Goal: Check status: Check status

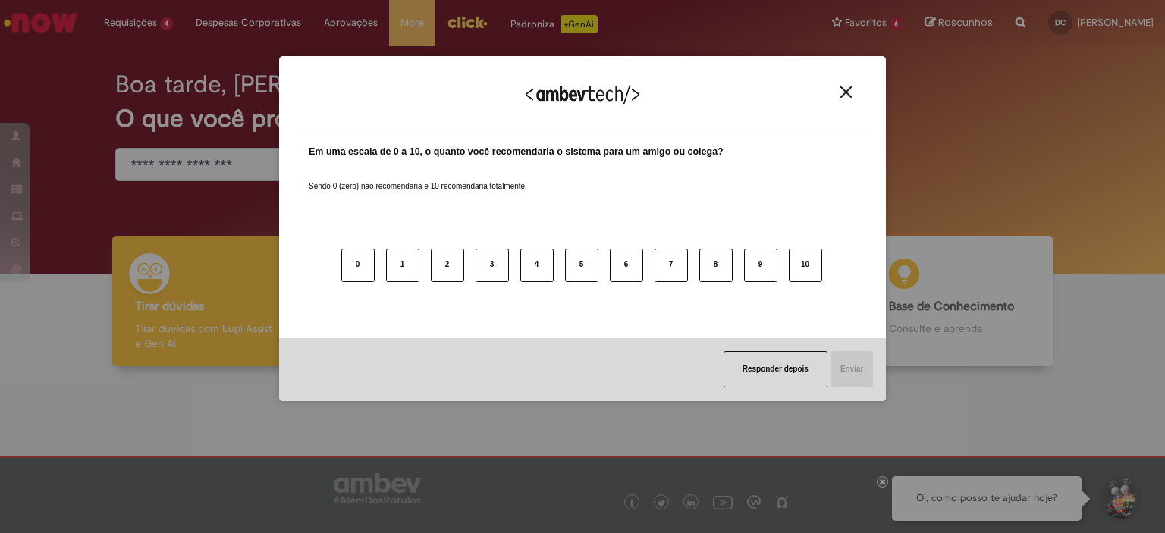
click at [847, 95] on img "Close" at bounding box center [845, 91] width 11 height 11
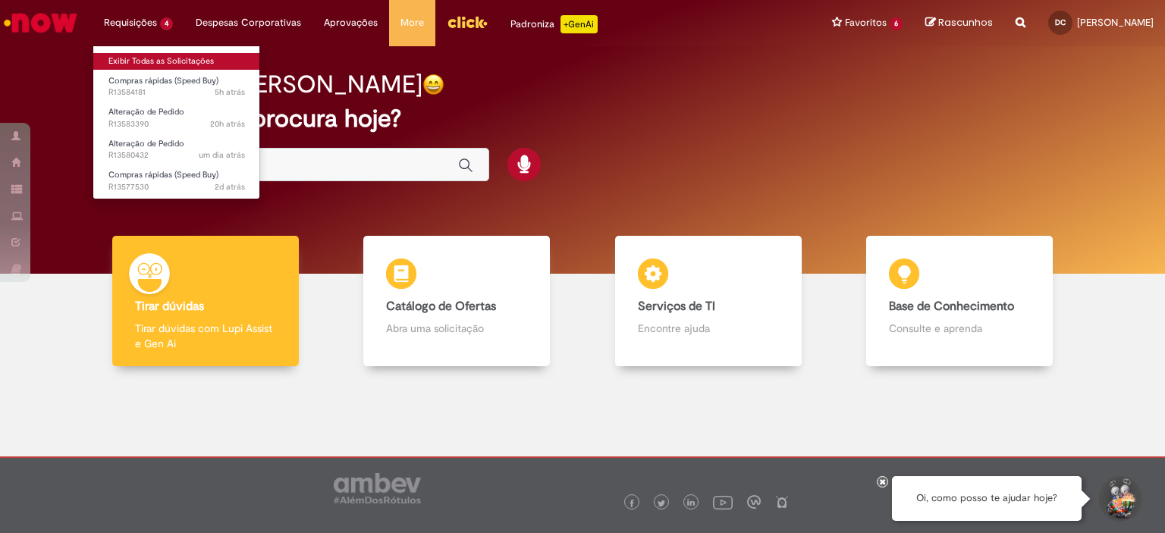
click at [165, 61] on link "Exibir Todas as Solicitações" at bounding box center [176, 61] width 167 height 17
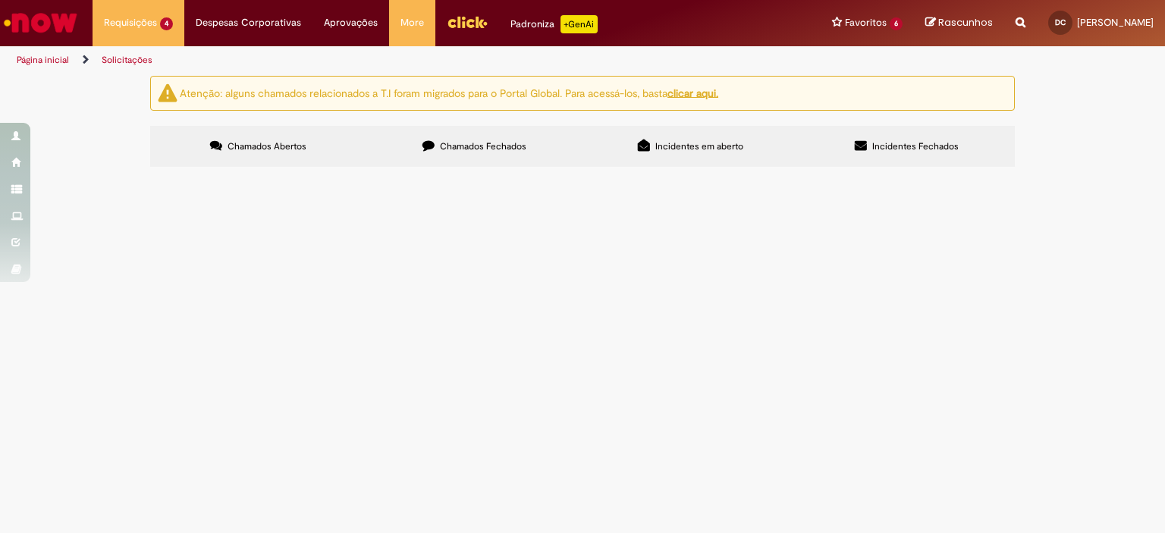
click at [0, 0] on span "DE/PARA Pedido 4501346335" at bounding box center [0, 0] width 0 height 0
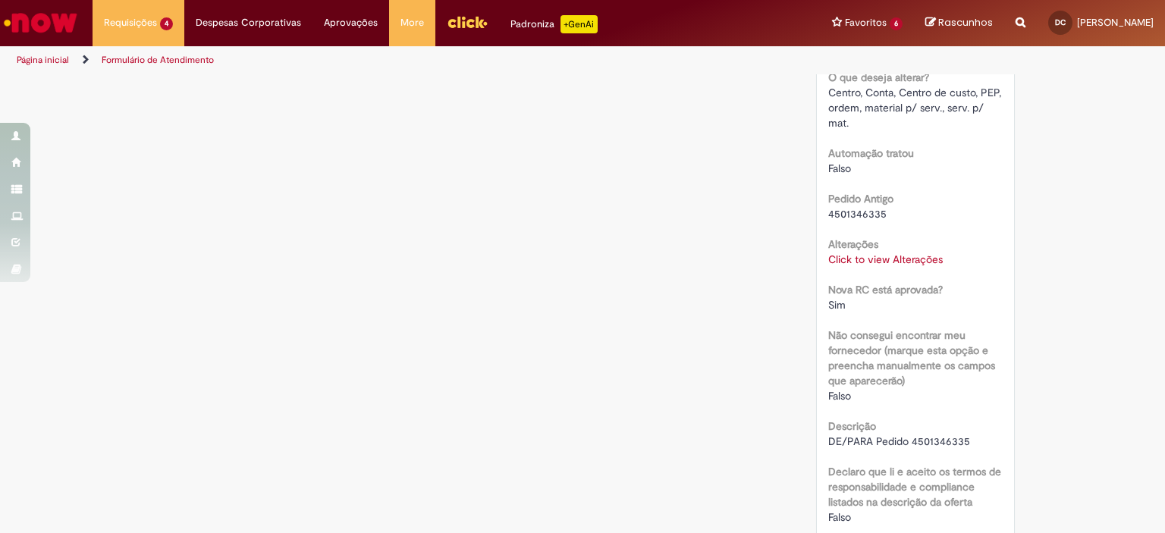
scroll to position [455, 0]
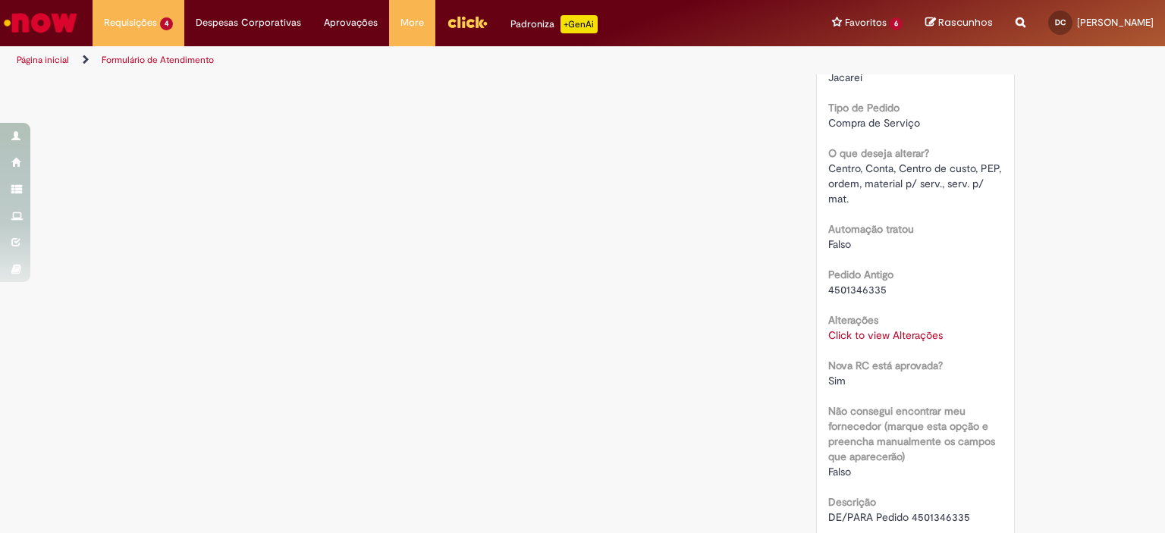
click at [864, 342] on link "Click to view Alterações" at bounding box center [885, 335] width 115 height 14
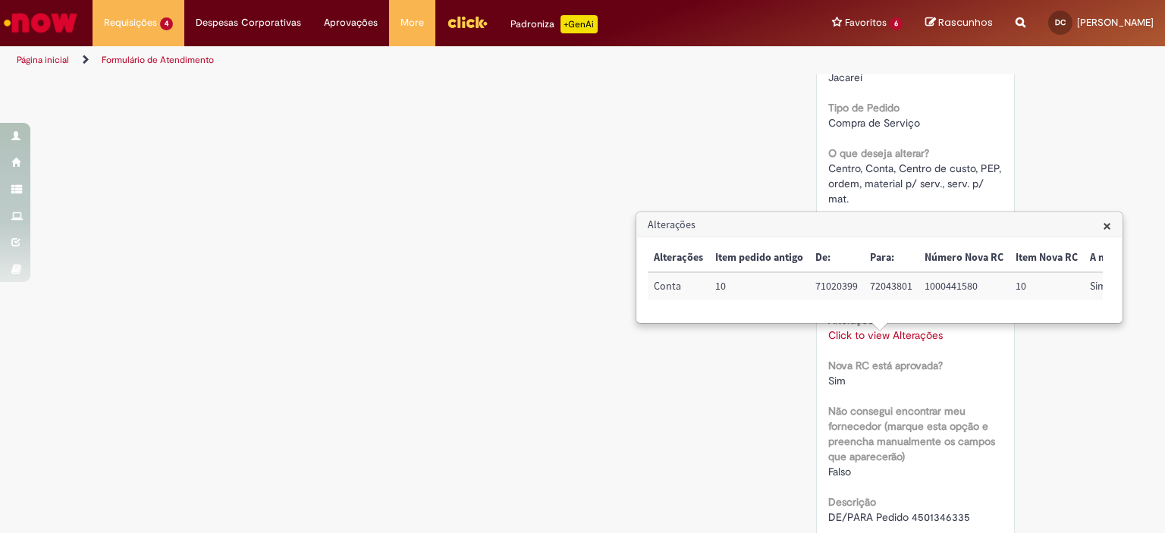
click at [943, 287] on td "1000441580" at bounding box center [963, 286] width 91 height 28
copy td "1000441580"
click at [560, 381] on div "Verificar Código de Barras Aguardando Aprovação Aguardando atendimento Solicita…" at bounding box center [582, 189] width 887 height 1136
click at [1108, 226] on span "×" at bounding box center [1107, 225] width 8 height 20
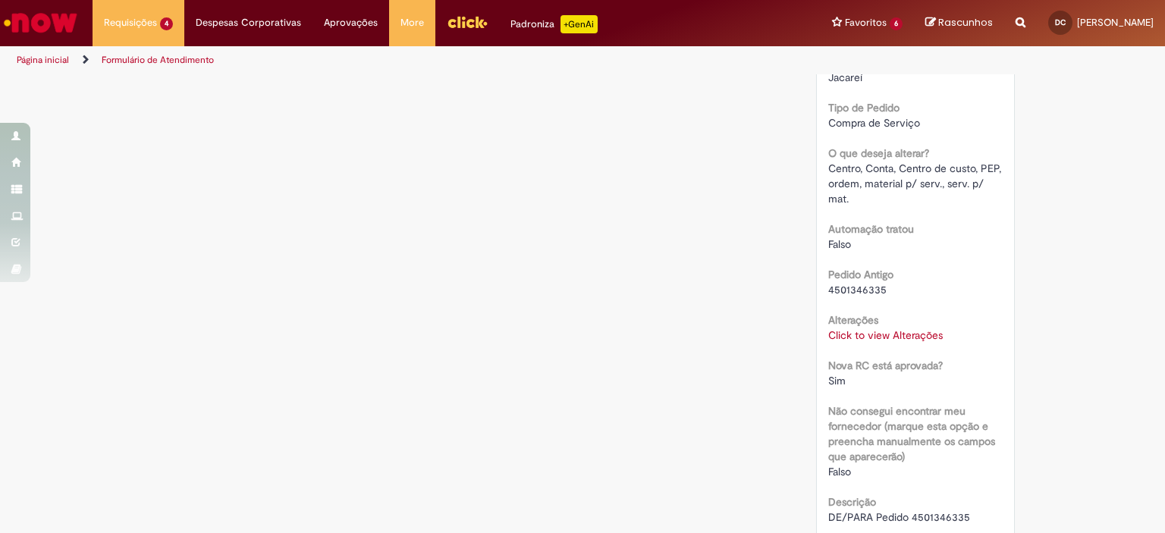
scroll to position [0, 0]
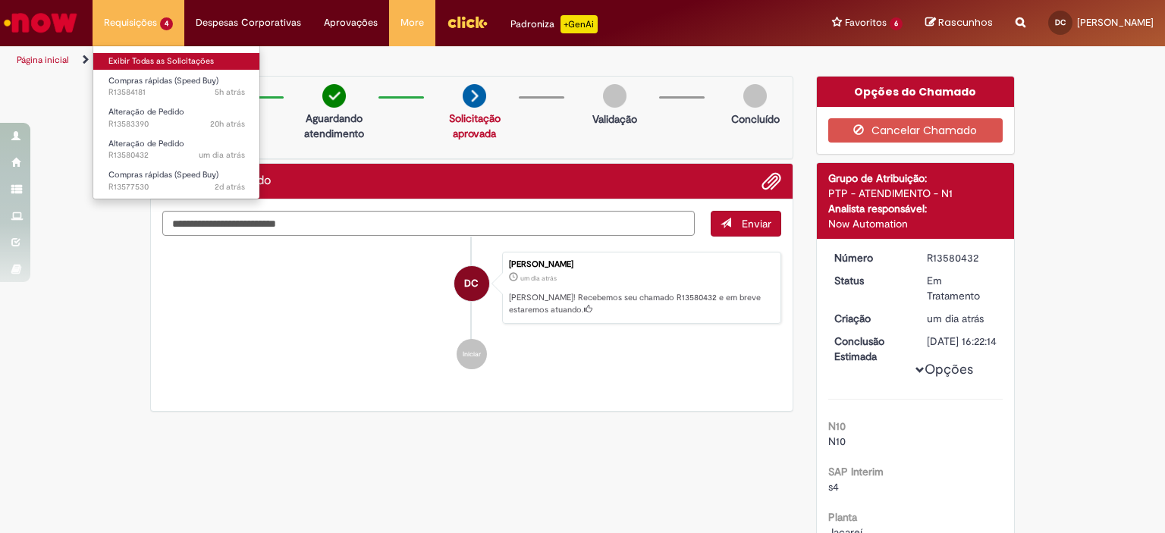
click at [130, 61] on link "Exibir Todas as Solicitações" at bounding box center [176, 61] width 167 height 17
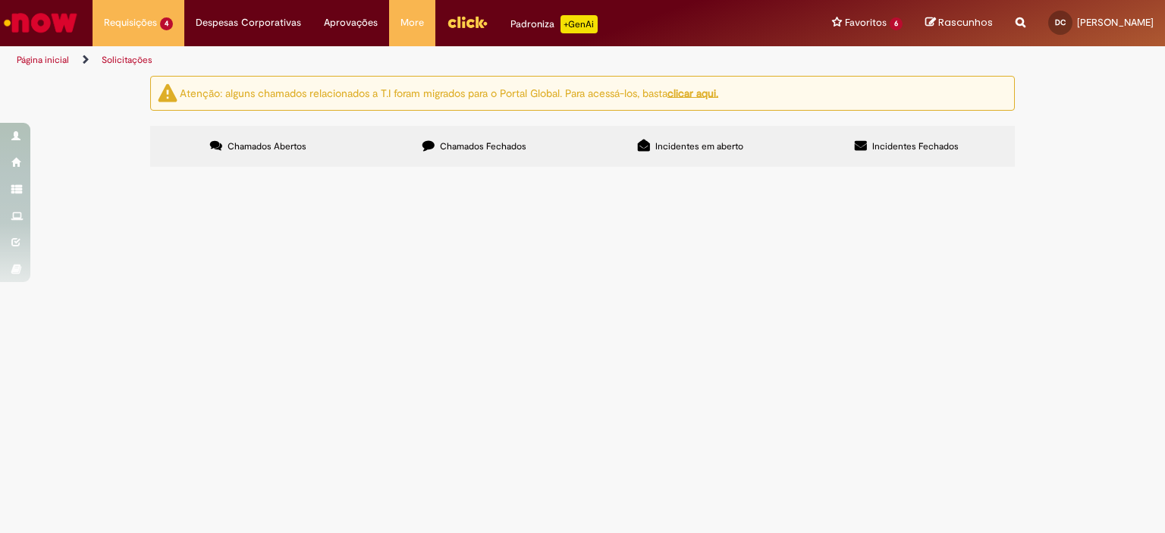
click at [0, 0] on span "Tinta PU Branca e Catalisadores PU" at bounding box center [0, 0] width 0 height 0
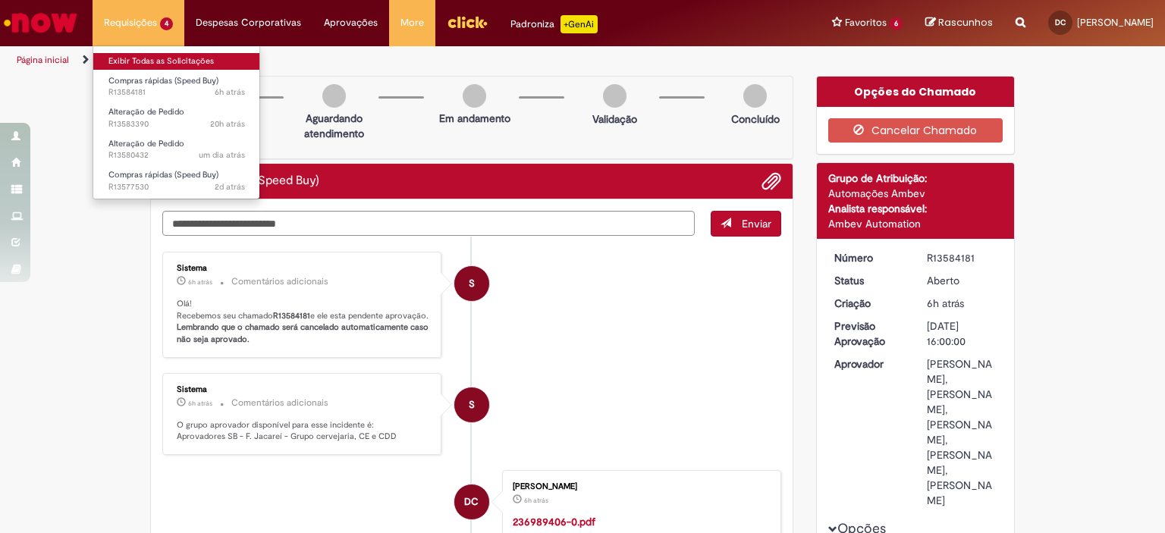
click at [146, 56] on link "Exibir Todas as Solicitações" at bounding box center [176, 61] width 167 height 17
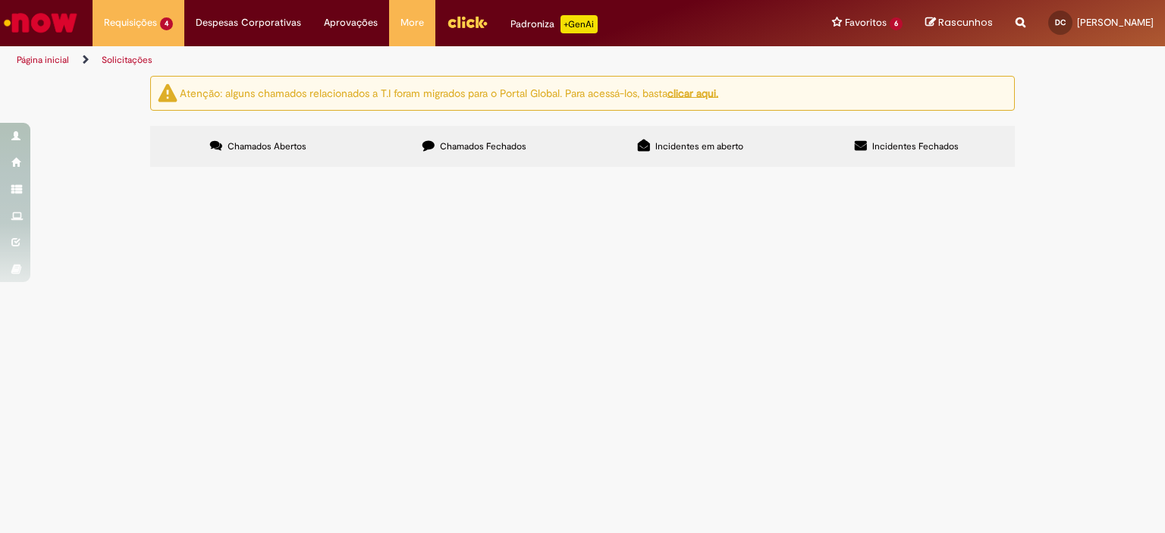
click at [520, 148] on span "Chamados Fechados" at bounding box center [483, 146] width 86 height 12
click at [0, 0] on link at bounding box center [0, 0] width 0 height 0
click at [0, 0] on icon at bounding box center [0, 0] width 0 height 0
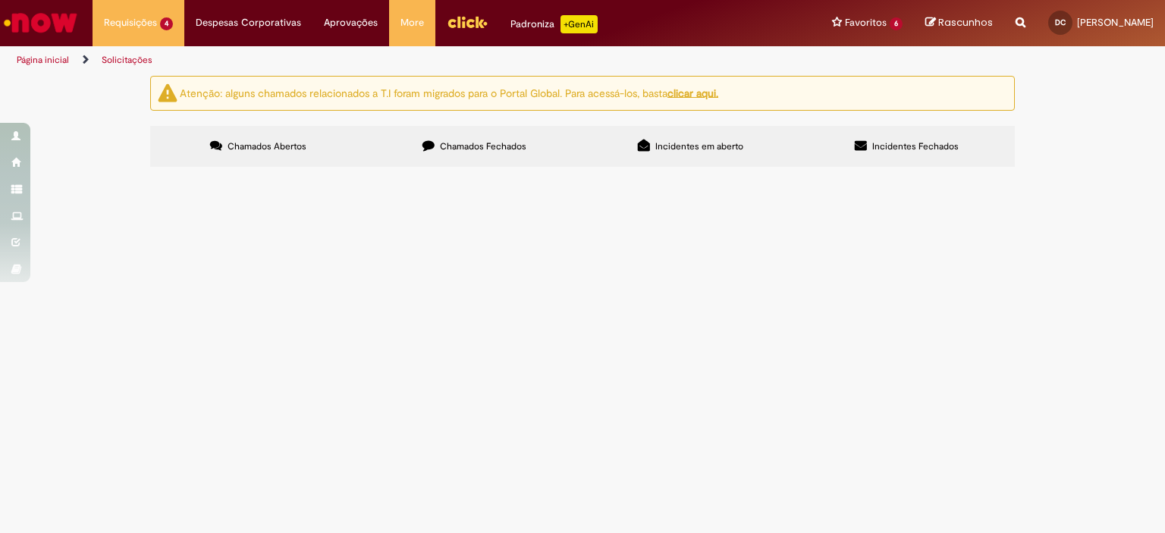
scroll to position [268, 0]
click at [0, 0] on span "Válvulas_Juntas p/ Tubulação Barbará" at bounding box center [0, 0] width 0 height 0
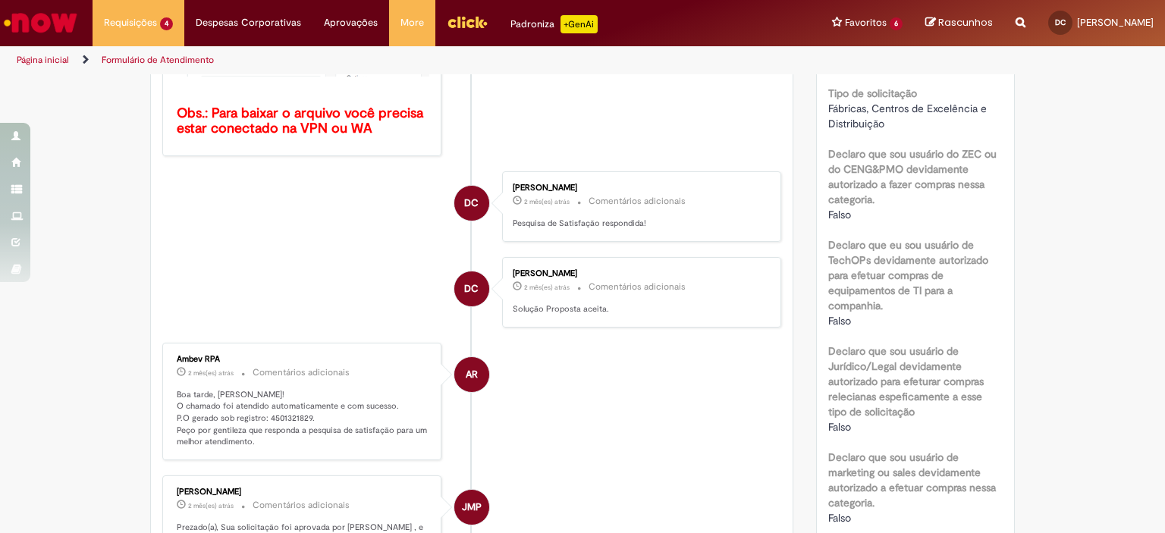
scroll to position [391, 0]
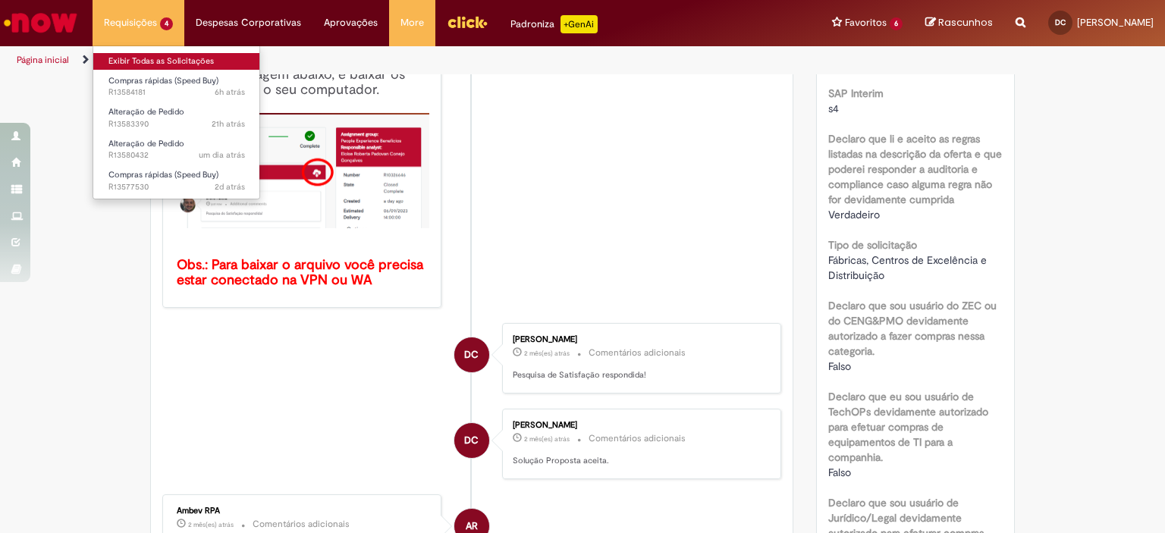
click at [157, 58] on link "Exibir Todas as Solicitações" at bounding box center [176, 61] width 167 height 17
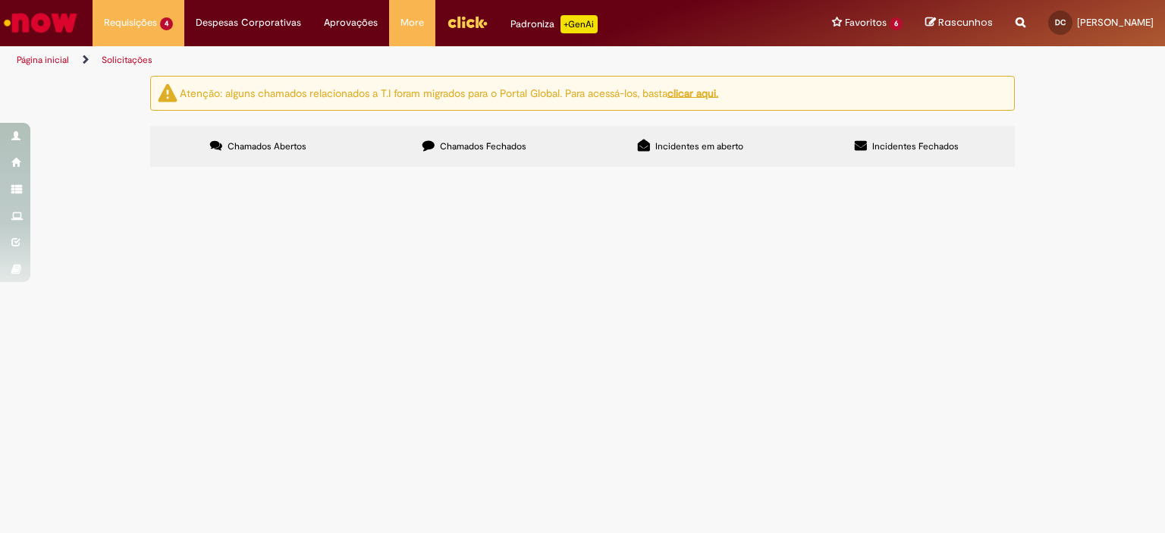
click at [450, 158] on label "Chamados Fechados" at bounding box center [474, 146] width 216 height 41
click at [0, 0] on icon at bounding box center [0, 0] width 0 height 0
click at [0, 0] on link at bounding box center [0, 0] width 0 height 0
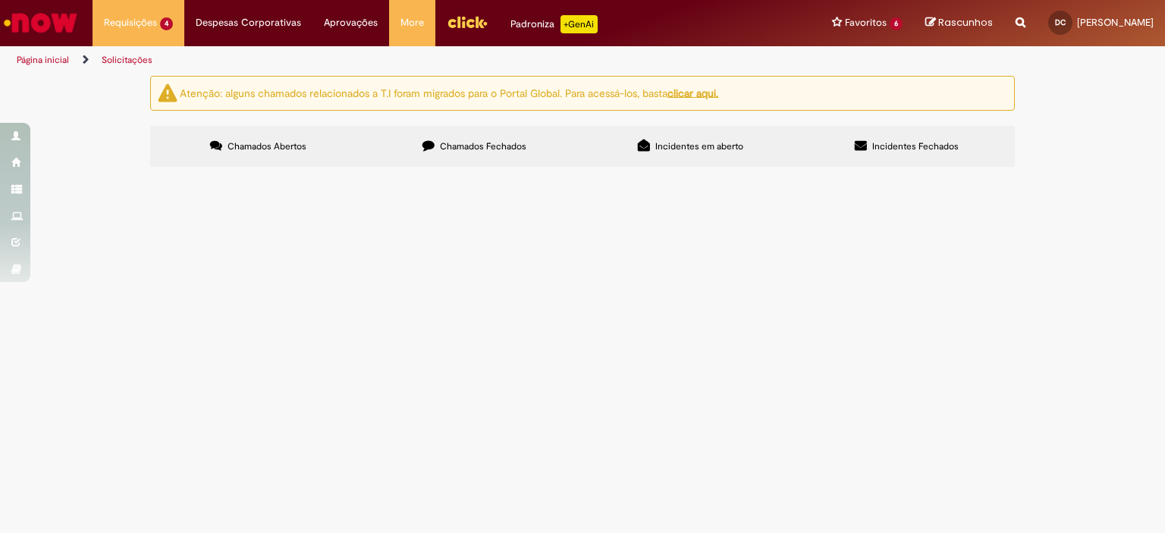
scroll to position [76, 0]
click at [0, 0] on span "DE/PARA Pedido 4501321829" at bounding box center [0, 0] width 0 height 0
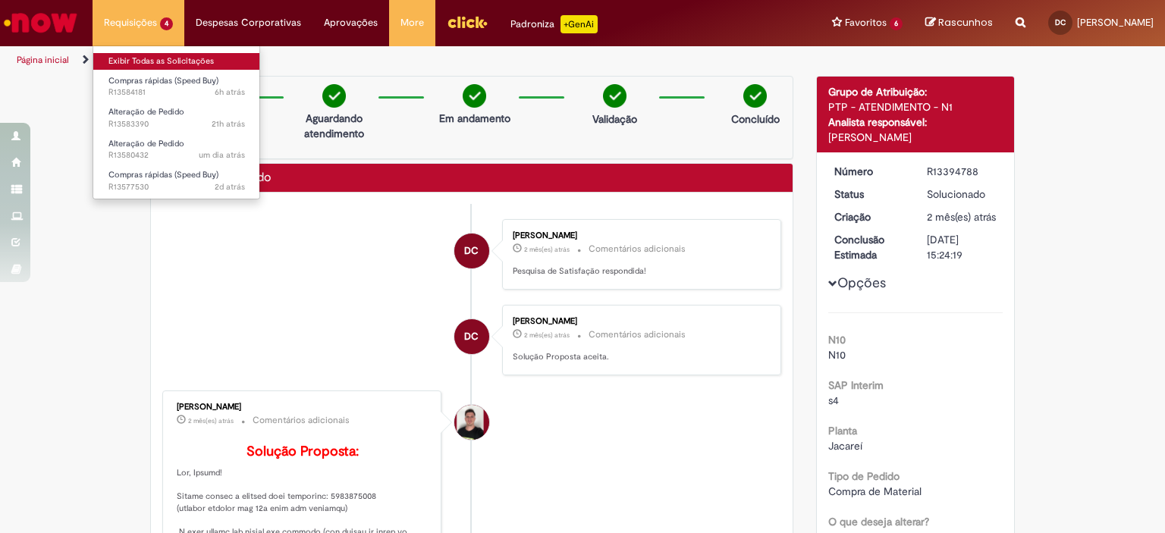
click at [143, 56] on link "Exibir Todas as Solicitações" at bounding box center [176, 61] width 167 height 17
